Goal: Navigation & Orientation: Find specific page/section

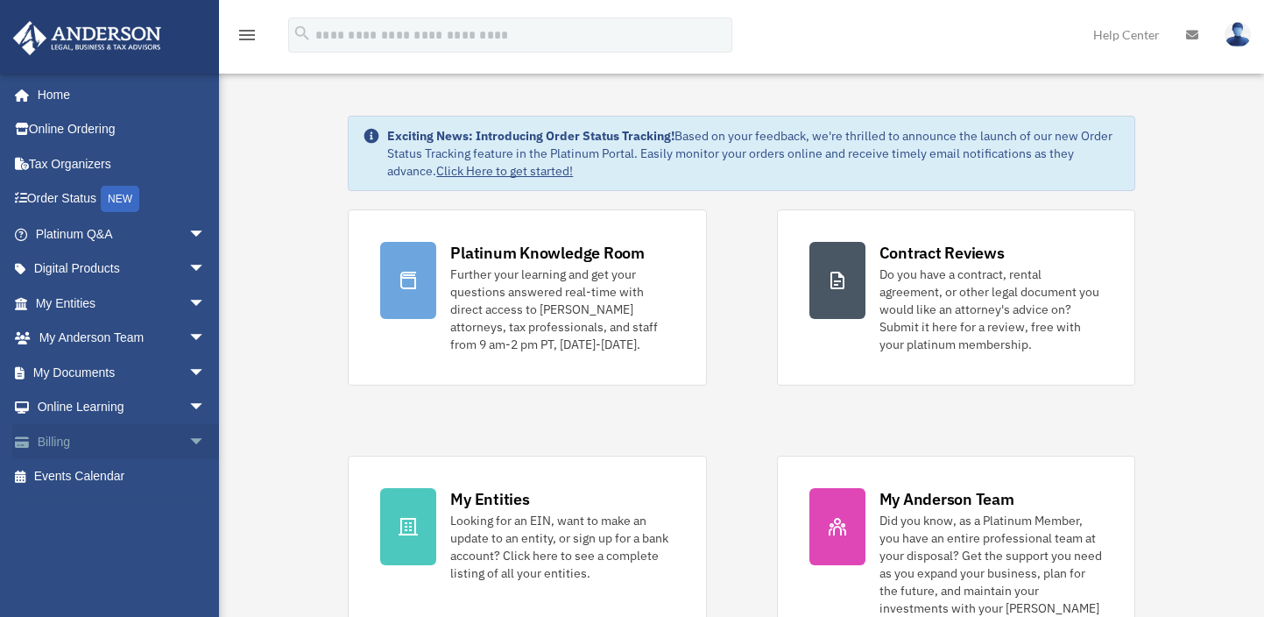
click at [160, 448] on link "Billing arrow_drop_down" at bounding box center [122, 441] width 220 height 35
click at [188, 444] on span "arrow_drop_down" at bounding box center [205, 442] width 35 height 36
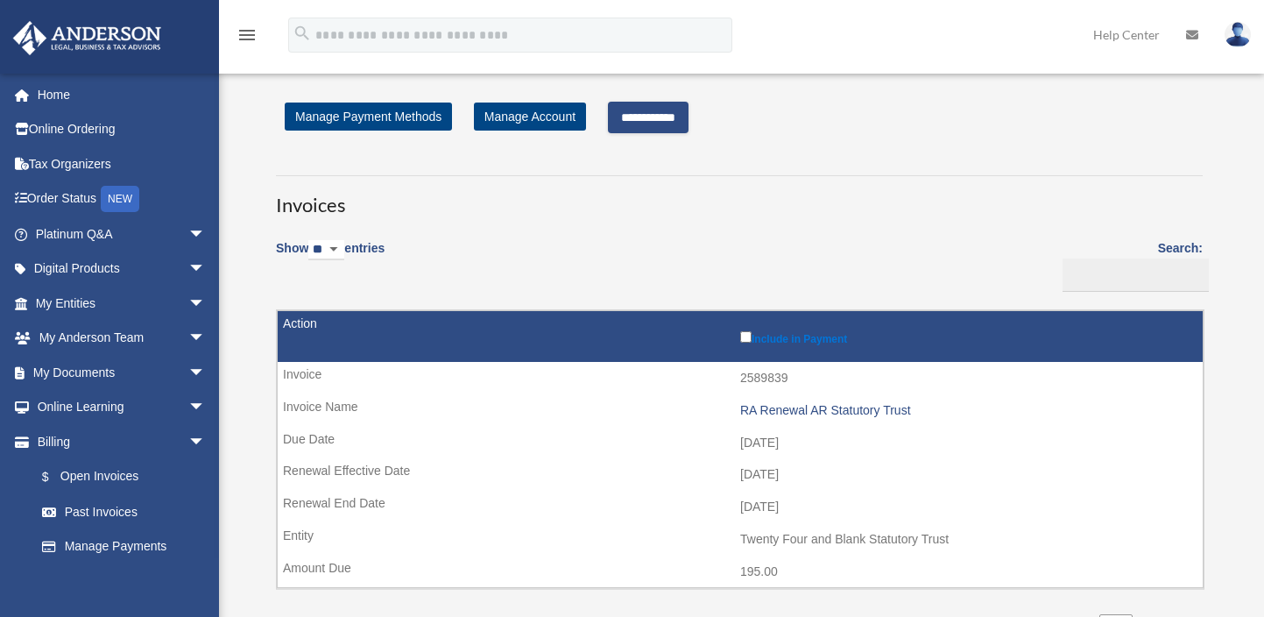
click at [683, 121] on input "**********" at bounding box center [648, 118] width 81 height 32
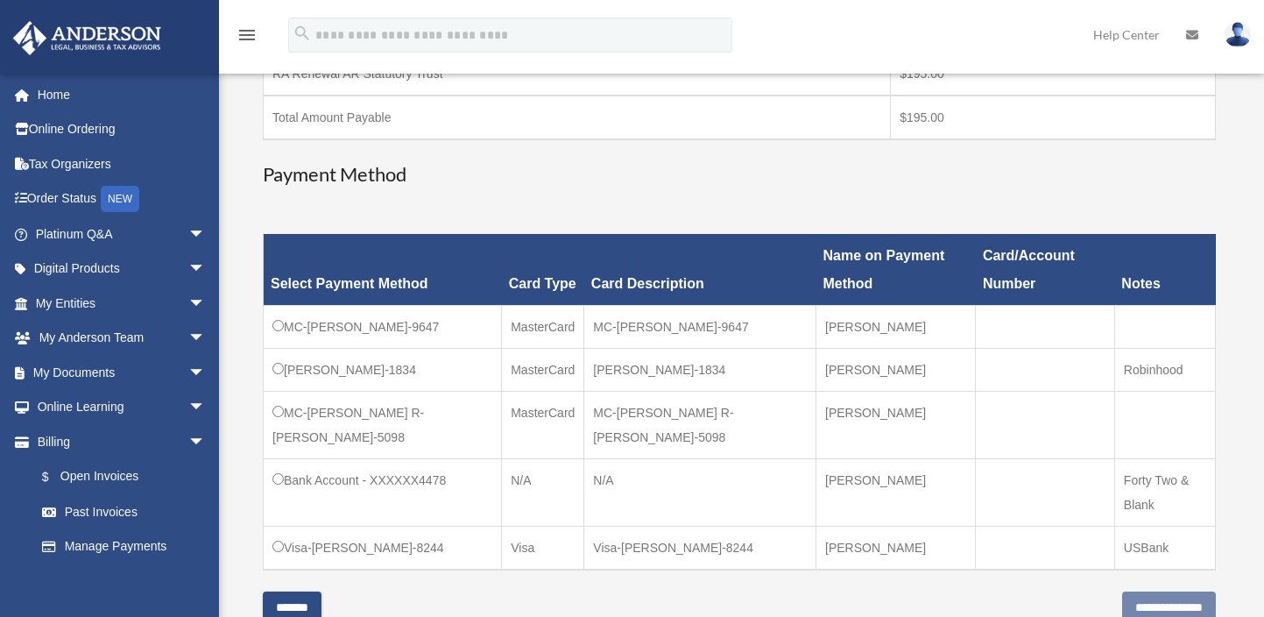
scroll to position [350, 0]
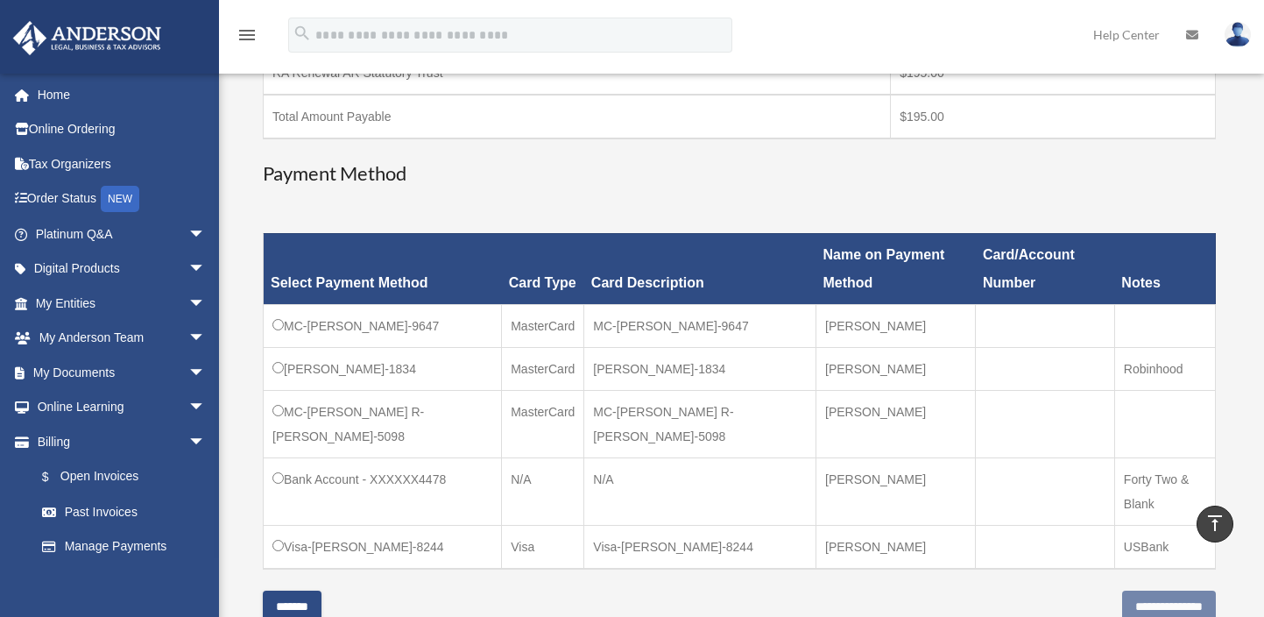
click at [599, 457] on td "N/A" at bounding box center [700, 490] width 232 height 67
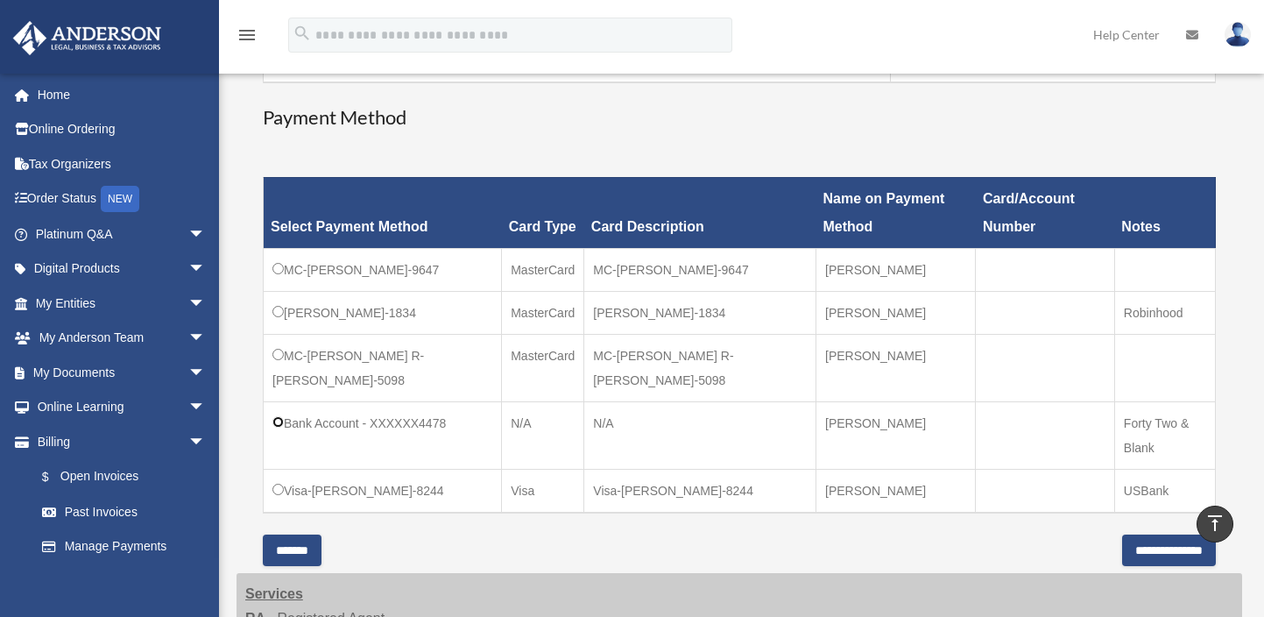
scroll to position [438, 0]
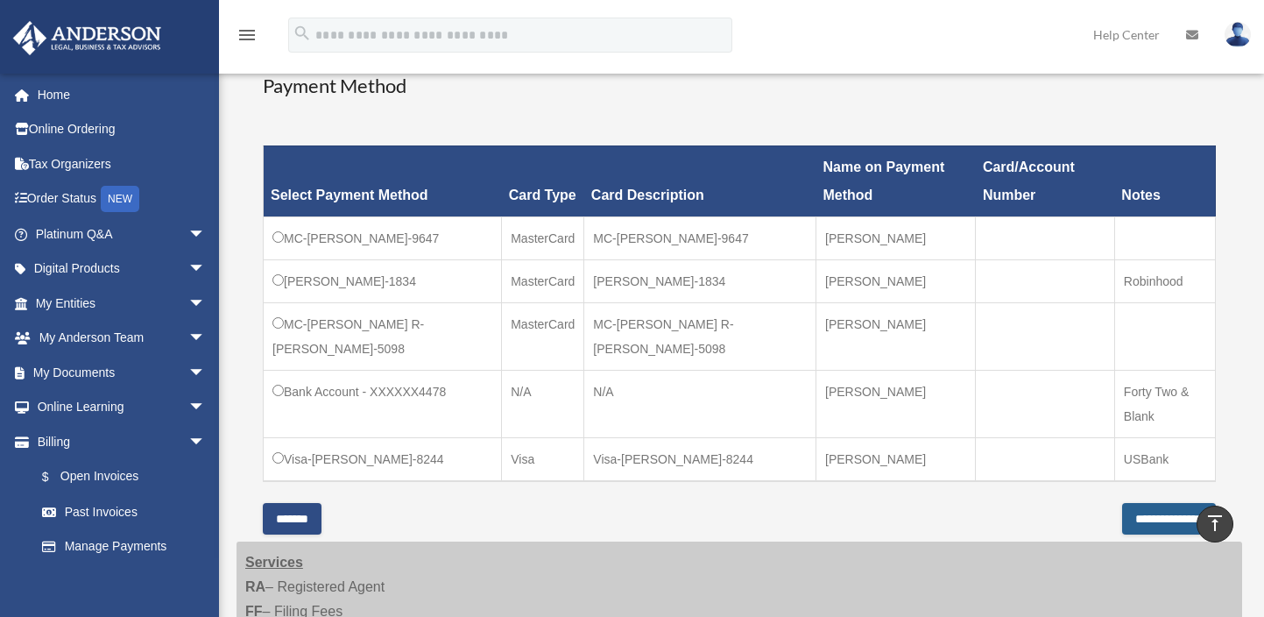
click at [1122, 503] on input "**********" at bounding box center [1169, 519] width 94 height 32
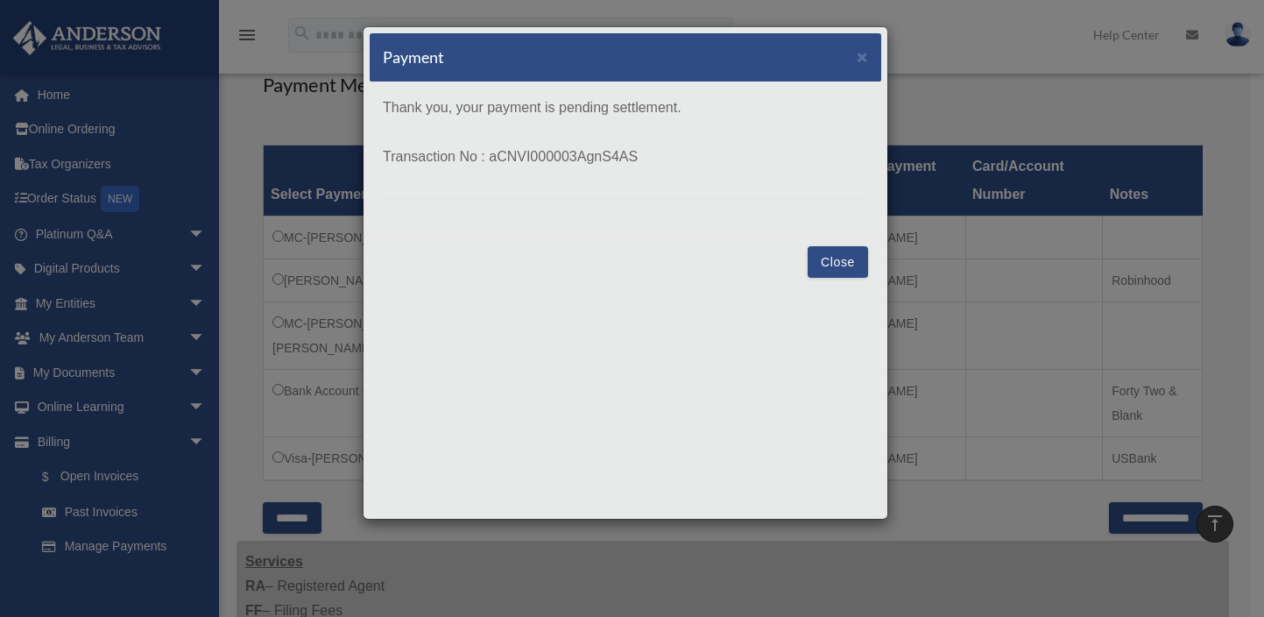
click at [821, 267] on button "Close" at bounding box center [838, 262] width 60 height 32
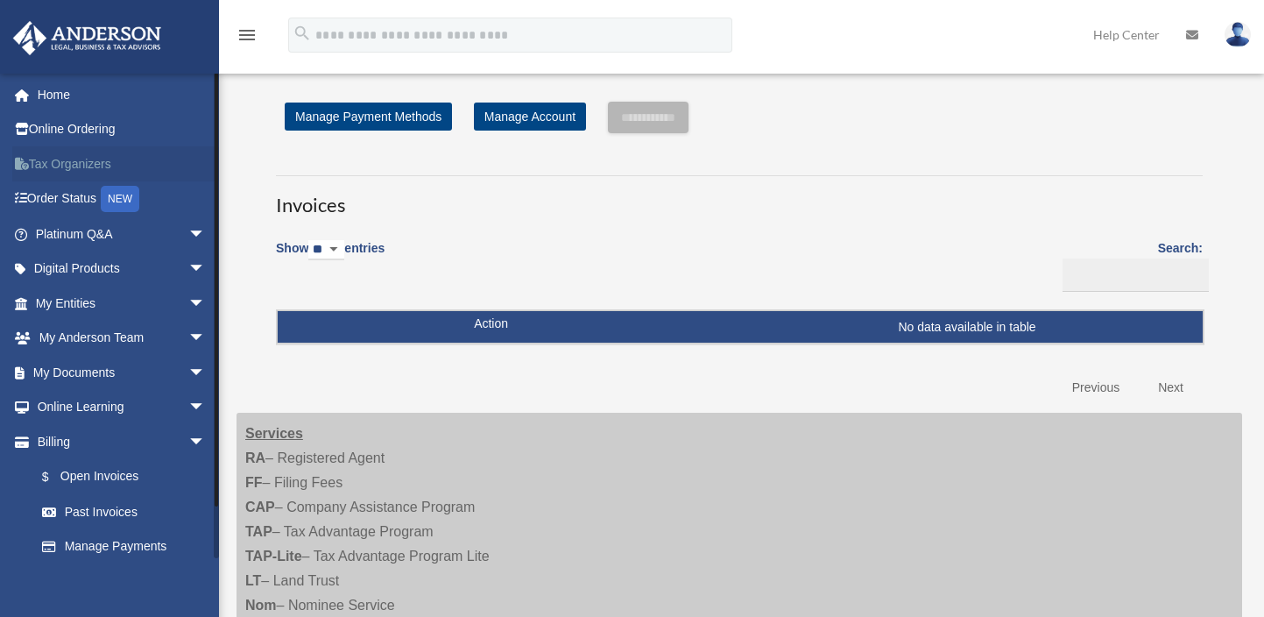
click at [90, 166] on link "Tax Organizers" at bounding box center [122, 163] width 220 height 35
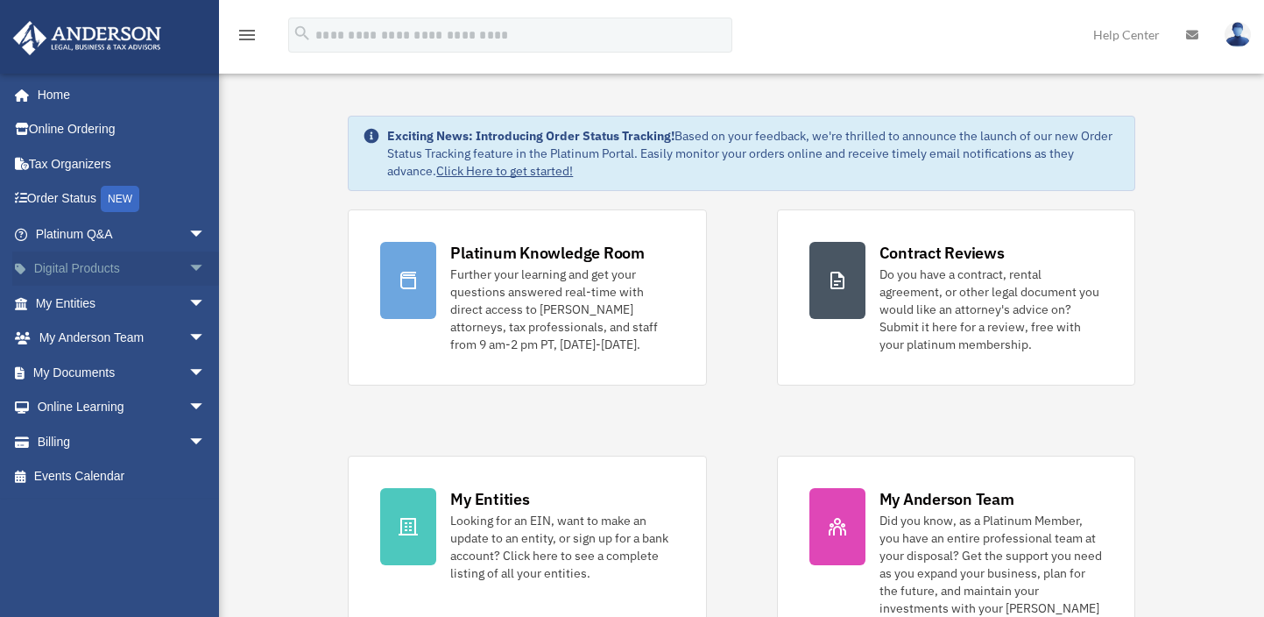
click at [188, 266] on span "arrow_drop_down" at bounding box center [205, 269] width 35 height 36
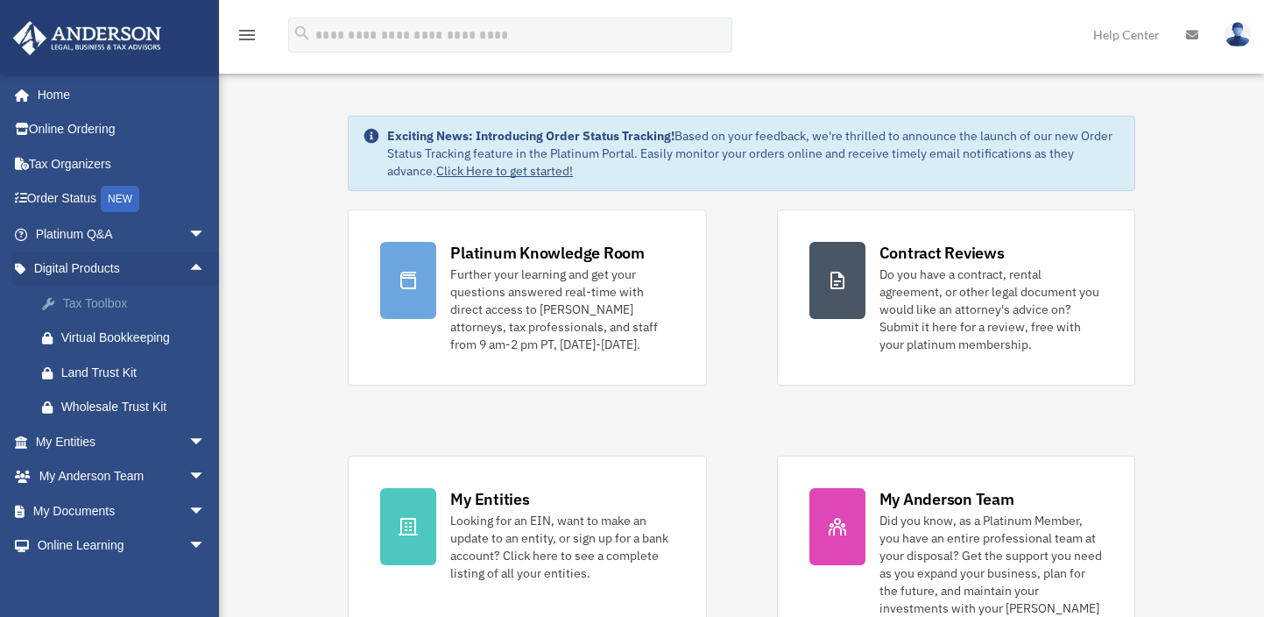
click at [110, 305] on div "Tax Toolbox" at bounding box center [135, 304] width 149 height 22
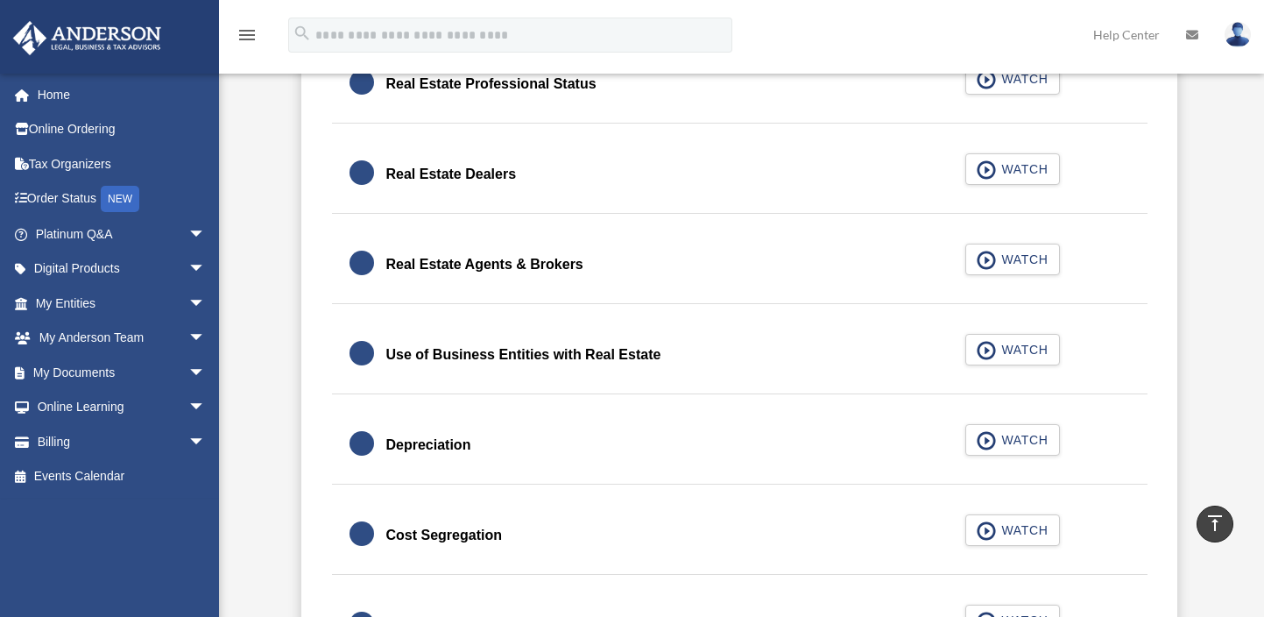
scroll to position [1314, 0]
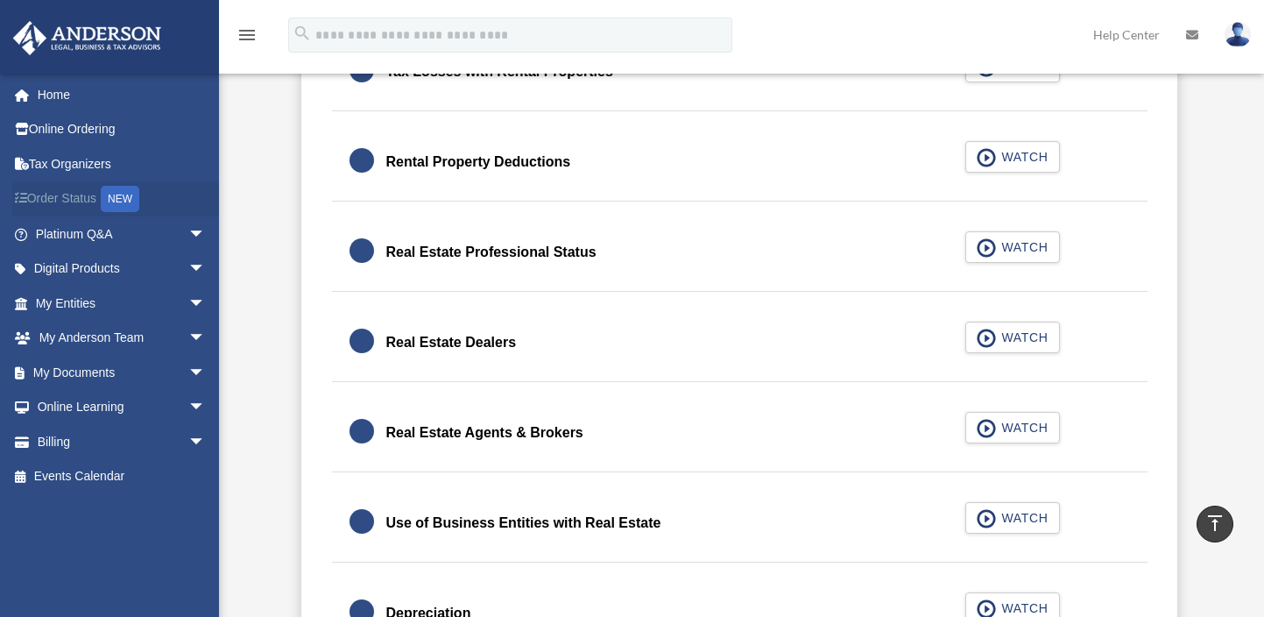
click at [51, 199] on link "Order Status NEW" at bounding box center [122, 199] width 220 height 36
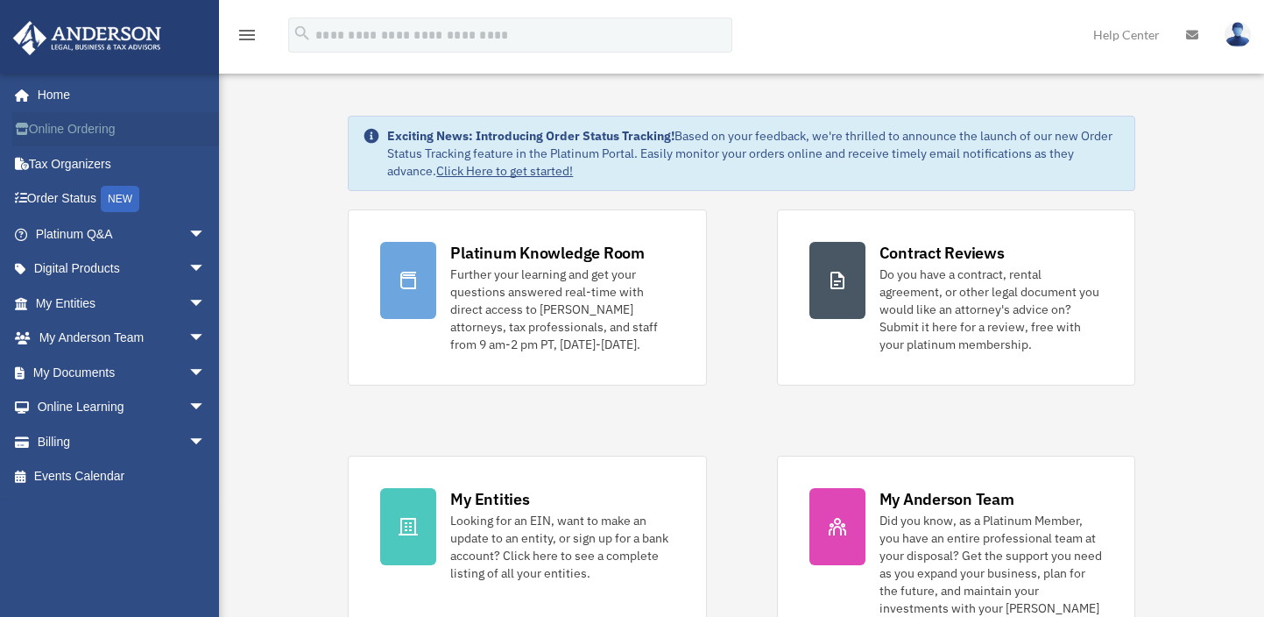
click at [86, 128] on link "Online Ordering" at bounding box center [122, 129] width 220 height 35
